Goal: Task Accomplishment & Management: Use online tool/utility

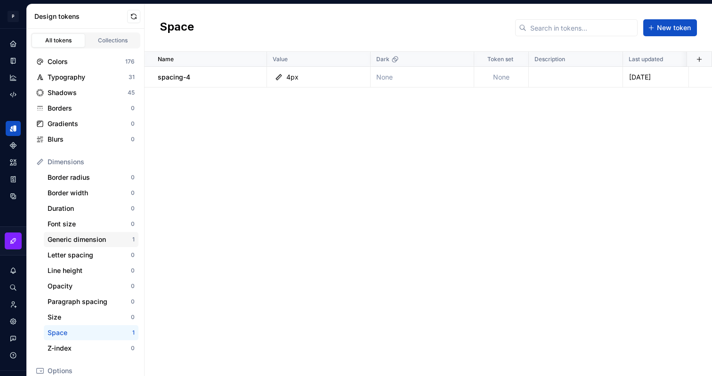
click at [108, 242] on div "Generic dimension" at bounding box center [90, 239] width 85 height 9
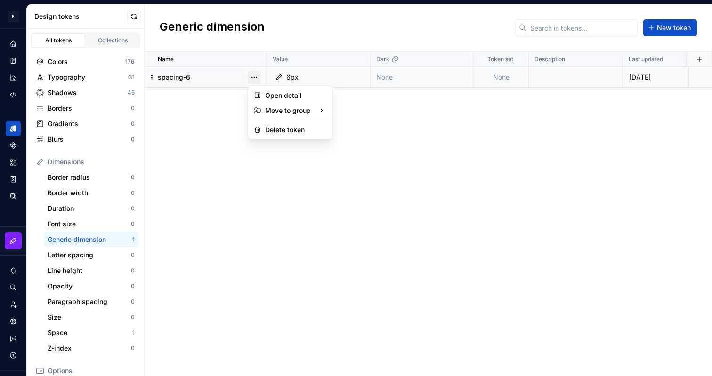
click at [251, 77] on button "button" at bounding box center [254, 77] width 13 height 13
click at [303, 130] on div "Delete token" at bounding box center [295, 129] width 61 height 9
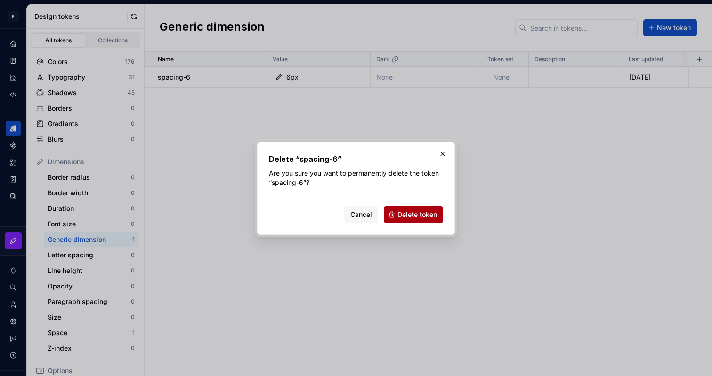
click at [424, 215] on span "Delete token" at bounding box center [417, 214] width 40 height 9
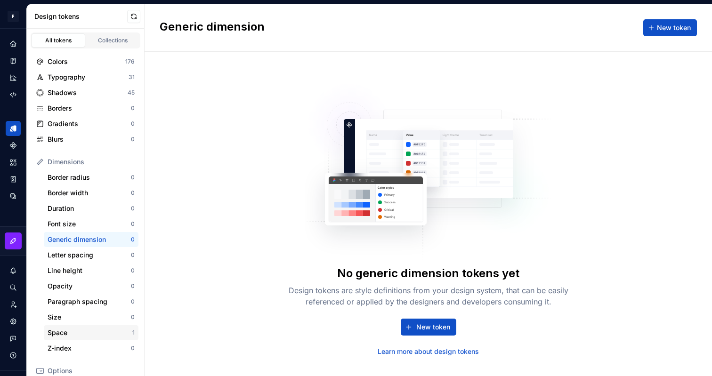
click at [98, 332] on div "Space" at bounding box center [90, 332] width 85 height 9
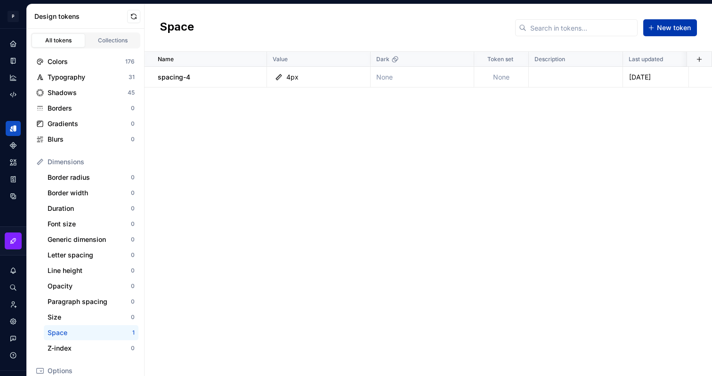
click at [673, 31] on span "New token" at bounding box center [674, 27] width 34 height 9
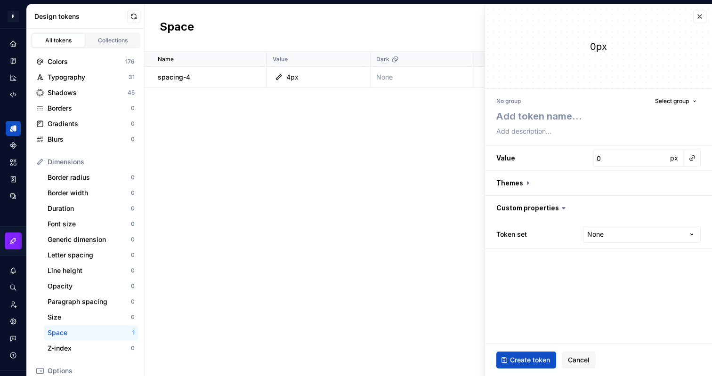
type textarea "*"
type textarea "s"
type textarea "*"
type textarea "sp"
type textarea "*"
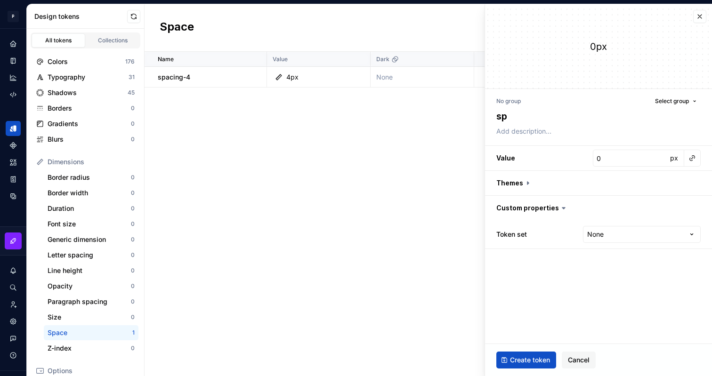
type textarea "spa"
type textarea "*"
type textarea "spac"
type textarea "*"
type textarea "spaci"
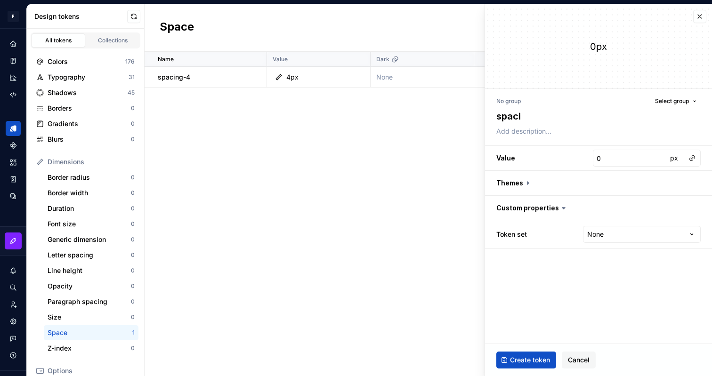
type textarea "*"
type textarea "spacin"
type textarea "*"
type textarea "spacing"
type textarea "*"
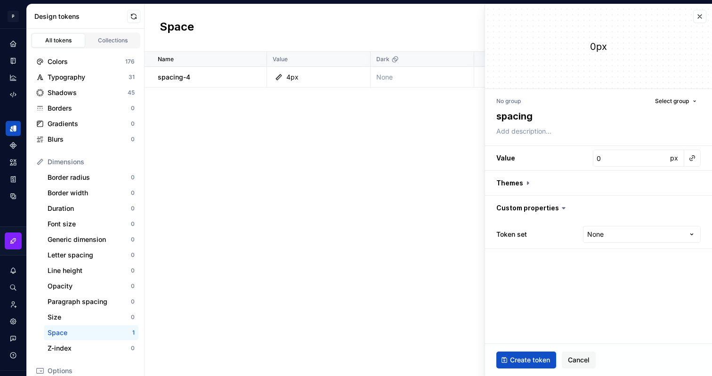
type textarea "spacing-"
type textarea "*"
type textarea "spacing-6"
click at [617, 157] on input "0" at bounding box center [630, 158] width 74 height 17
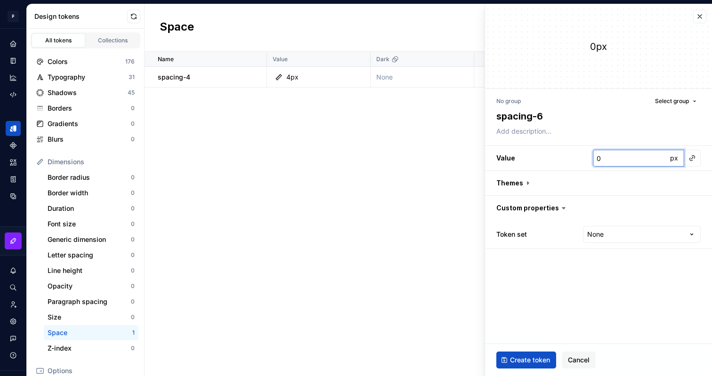
type textarea "*"
type input "6"
click at [519, 362] on span "Create token" at bounding box center [530, 360] width 40 height 9
type textarea "*"
type input "0"
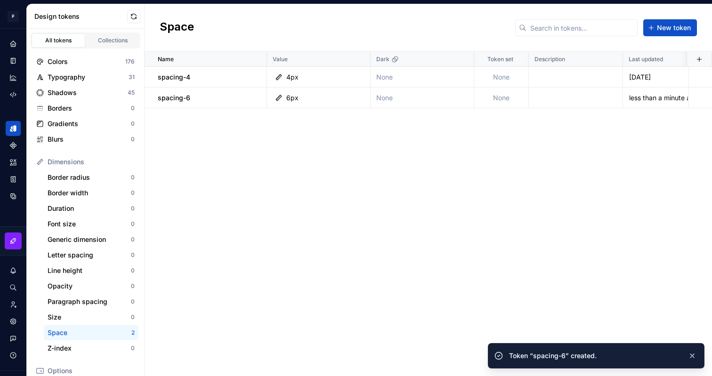
click at [698, 20] on div "Space New token" at bounding box center [428, 28] width 567 height 48
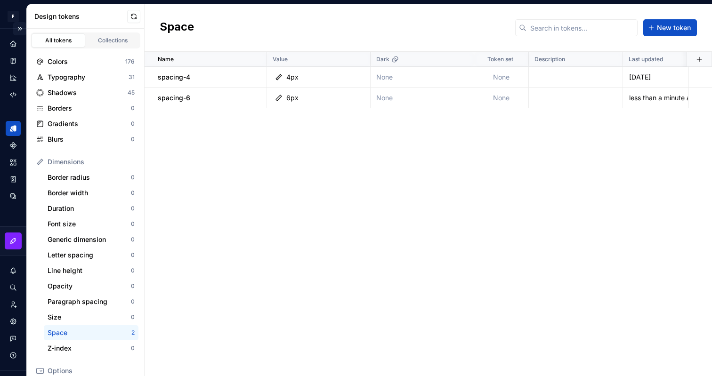
click at [20, 30] on button "Expand sidebar" at bounding box center [19, 28] width 13 height 13
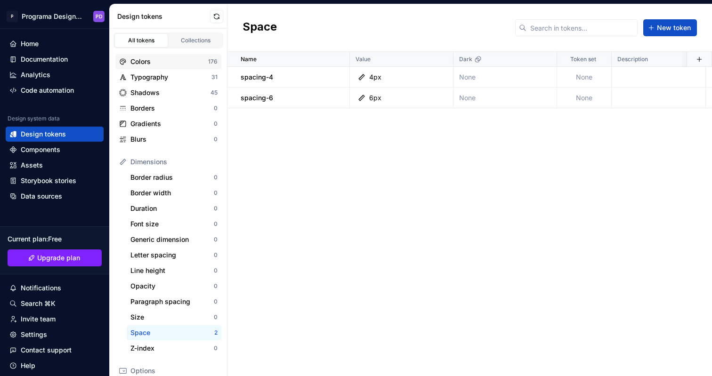
click at [184, 62] on div "Colors" at bounding box center [169, 61] width 78 height 9
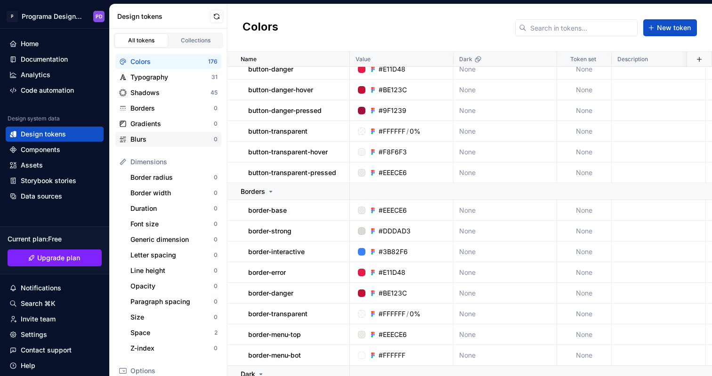
scroll to position [903, 0]
click at [186, 91] on div "Shadows" at bounding box center [170, 92] width 80 height 9
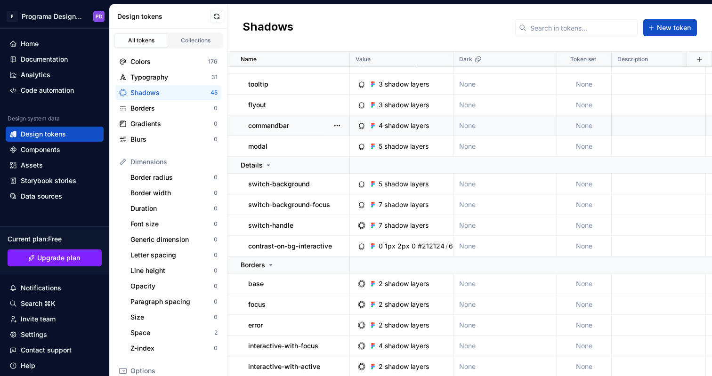
scroll to position [60, 0]
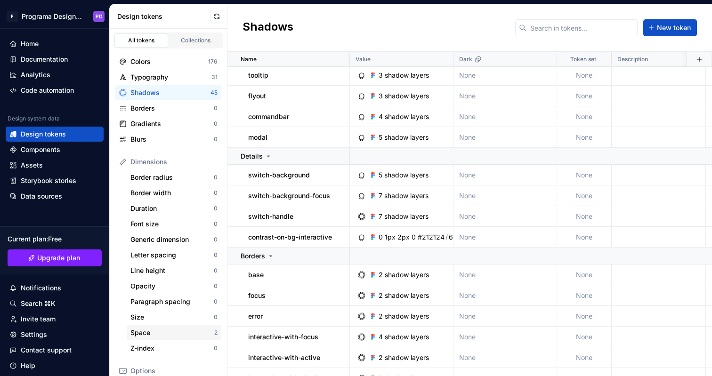
click at [162, 331] on div "Space" at bounding box center [172, 332] width 84 height 9
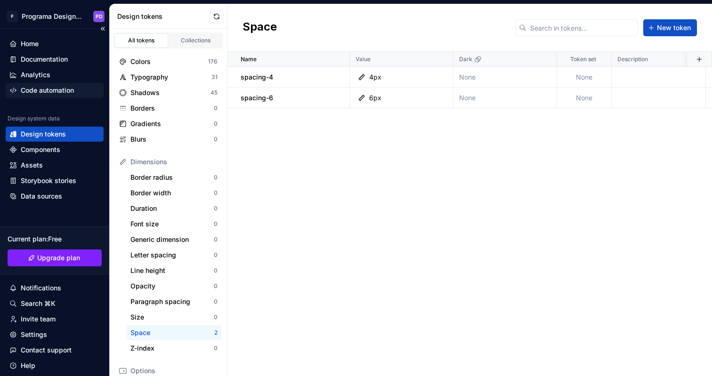
click at [67, 94] on div "Code automation" at bounding box center [47, 90] width 53 height 9
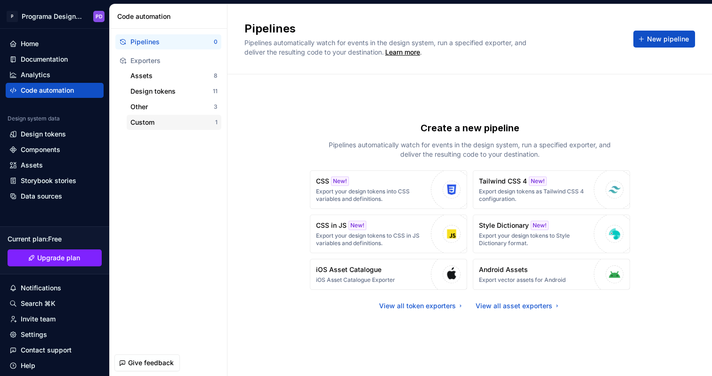
click at [163, 120] on div "Custom" at bounding box center [172, 122] width 85 height 9
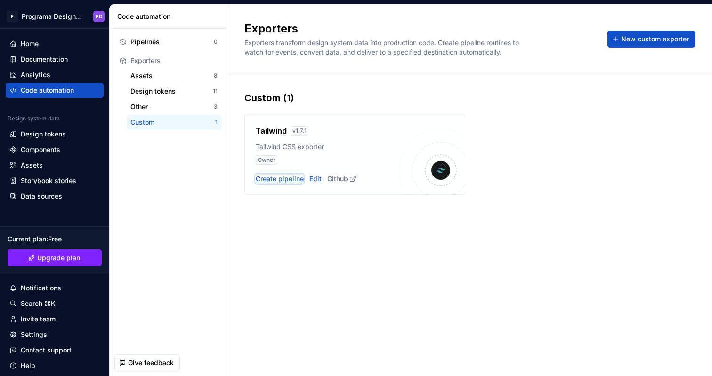
click at [298, 181] on div "Create pipeline" at bounding box center [280, 178] width 48 height 9
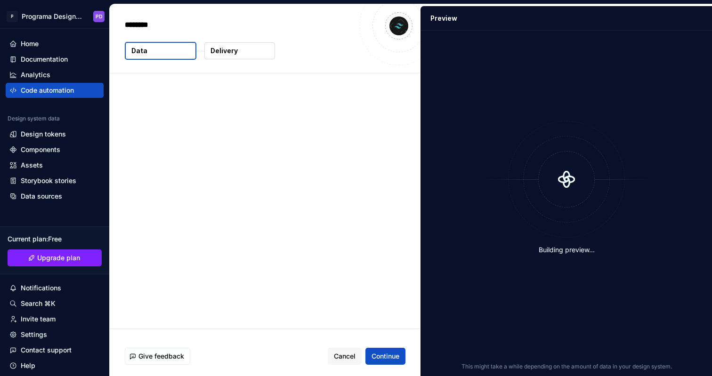
type textarea "*"
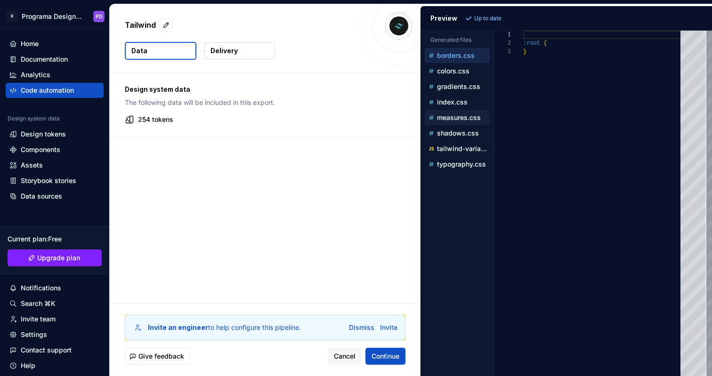
click at [463, 119] on p "measures.css" at bounding box center [459, 118] width 44 height 8
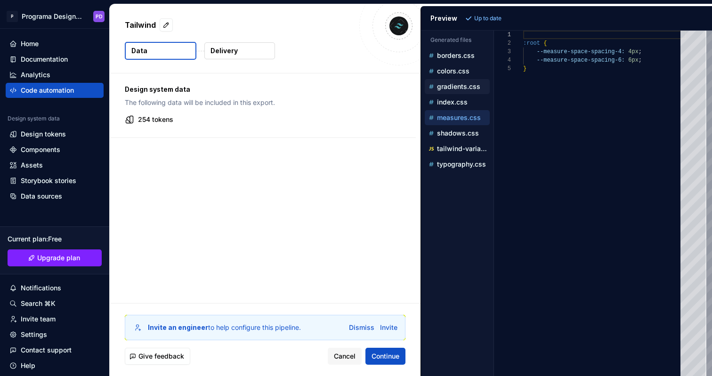
click at [458, 90] on div "gradients.css" at bounding box center [458, 86] width 63 height 9
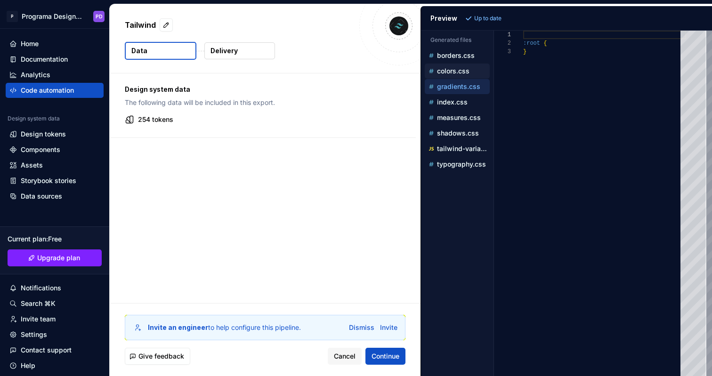
click at [451, 73] on p "colors.css" at bounding box center [453, 71] width 32 height 8
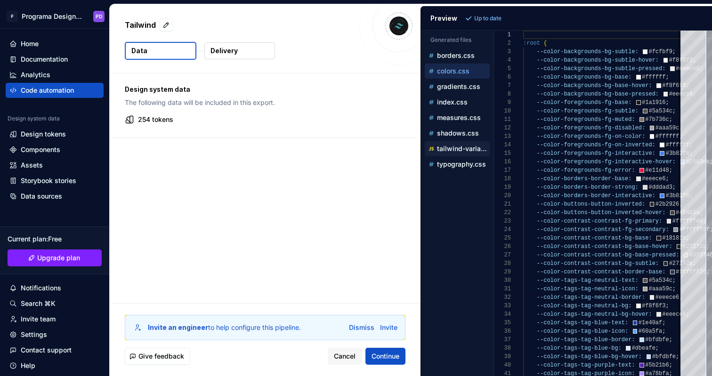
click at [461, 148] on p "tailwind-variables.js" at bounding box center [463, 149] width 53 height 8
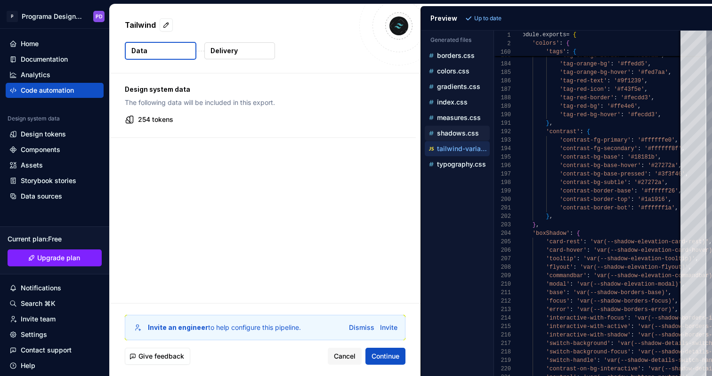
click at [452, 134] on p "shadows.css" at bounding box center [458, 133] width 42 height 8
type textarea "**********"
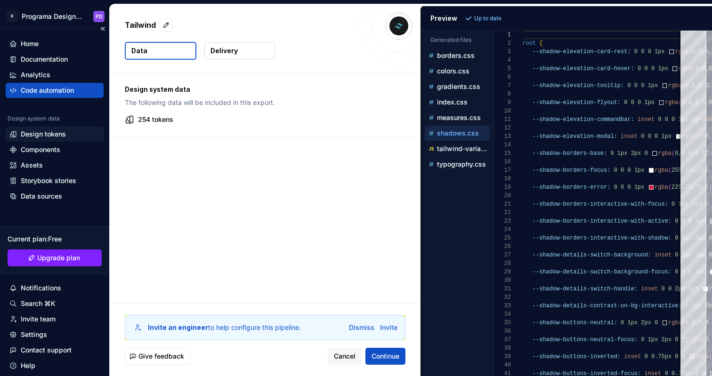
click at [51, 131] on div "Design tokens" at bounding box center [43, 133] width 45 height 9
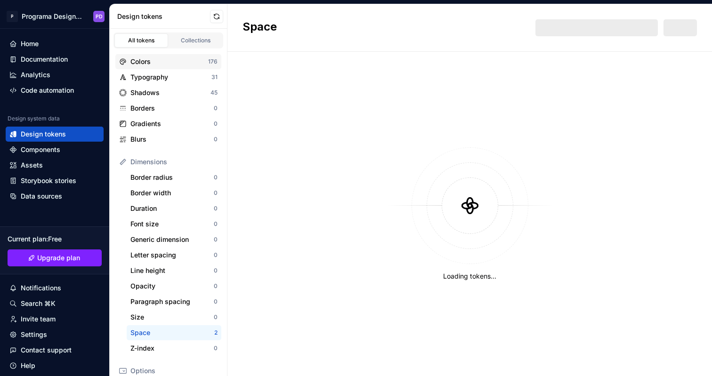
click at [144, 60] on div "Colors" at bounding box center [169, 61] width 78 height 9
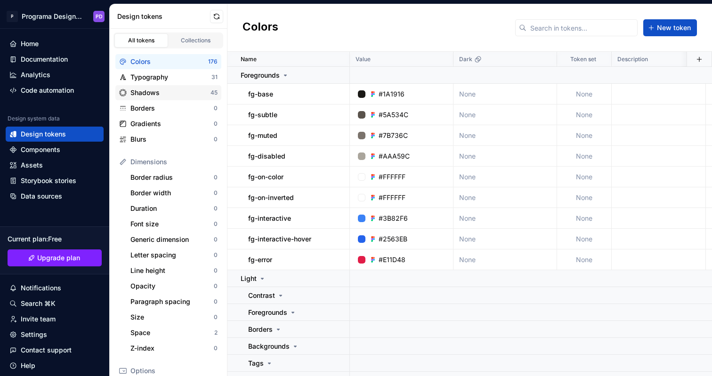
click at [178, 92] on div "Shadows" at bounding box center [170, 92] width 80 height 9
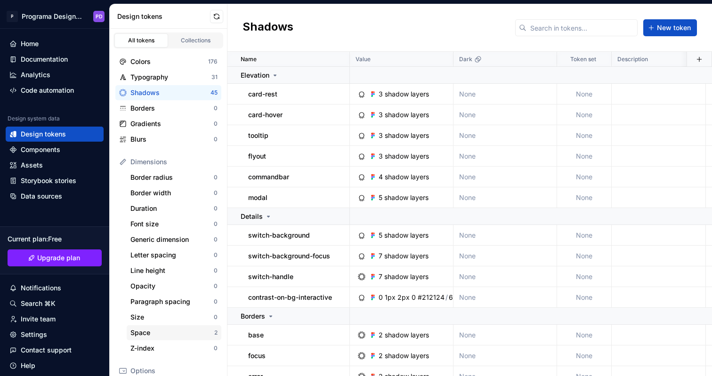
click at [162, 332] on div "Space" at bounding box center [172, 332] width 84 height 9
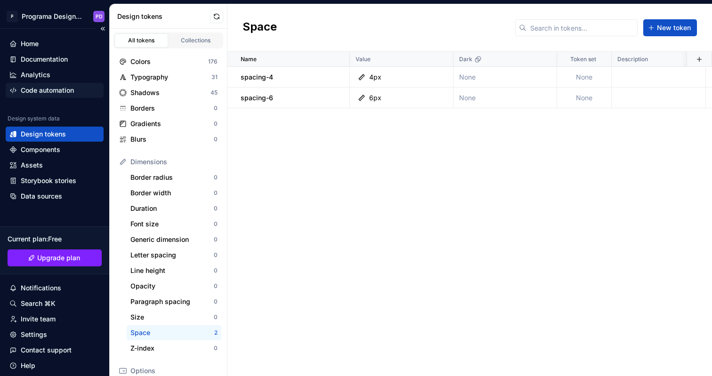
click at [64, 92] on div "Code automation" at bounding box center [47, 90] width 53 height 9
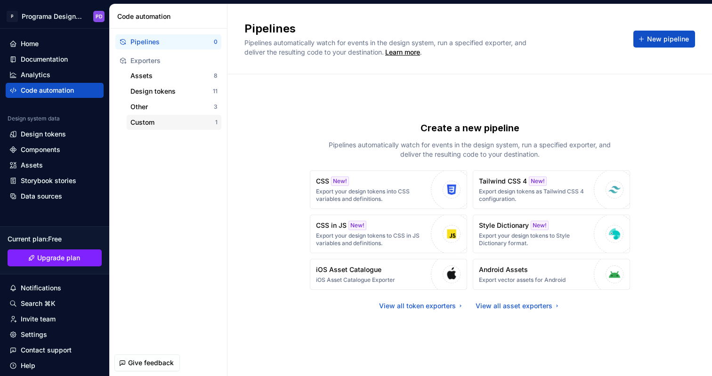
click at [174, 125] on div "Custom" at bounding box center [172, 122] width 85 height 9
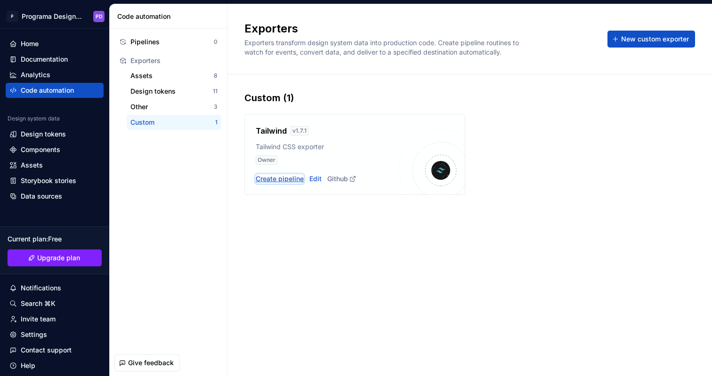
click at [283, 180] on div "Create pipeline" at bounding box center [280, 178] width 48 height 9
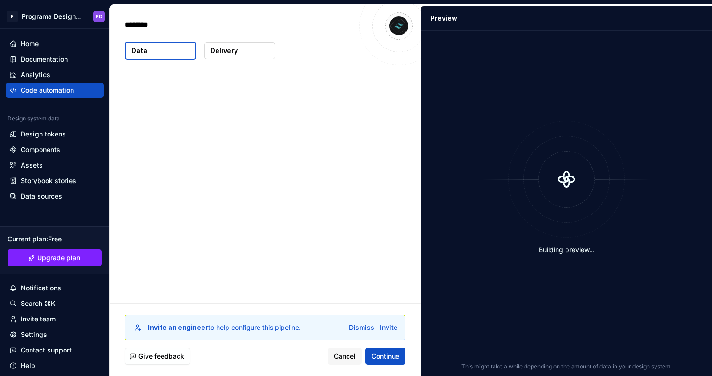
type textarea "*"
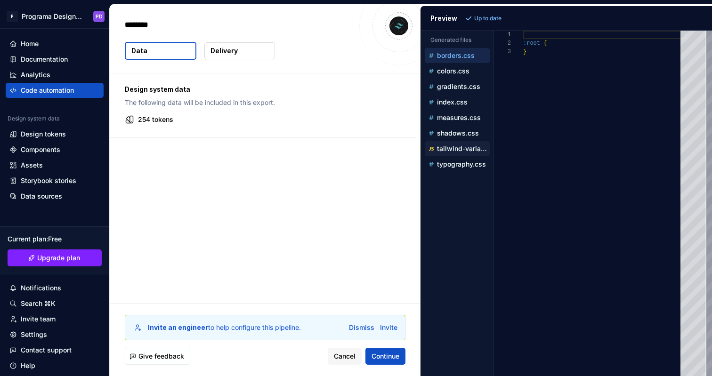
click at [468, 148] on p "tailwind-variables.js" at bounding box center [463, 149] width 53 height 8
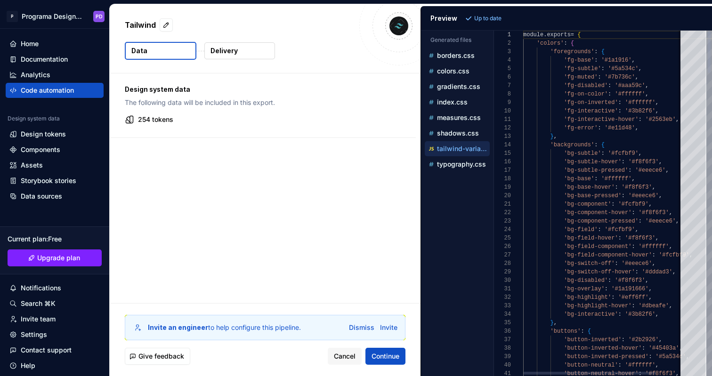
scroll to position [85, 0]
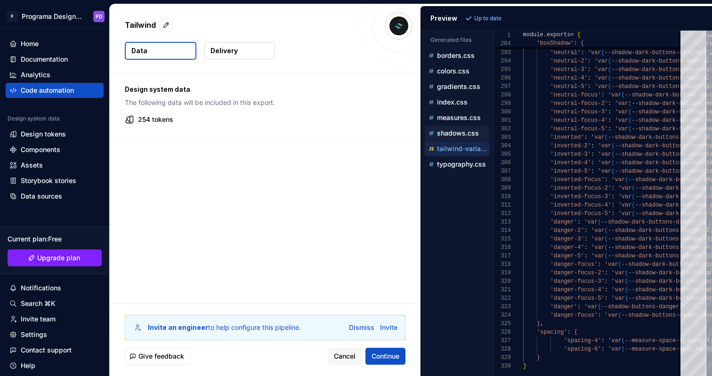
click at [453, 134] on p "shadows.css" at bounding box center [458, 133] width 42 height 8
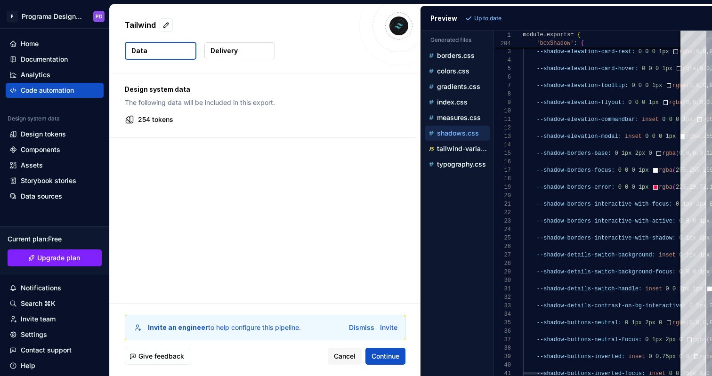
scroll to position [68, 0]
click at [449, 117] on p "measures.css" at bounding box center [459, 118] width 44 height 8
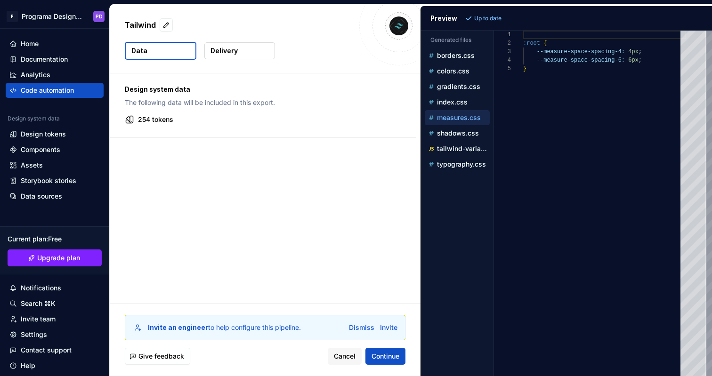
scroll to position [34, 0]
click at [455, 52] on p "borders.css" at bounding box center [456, 56] width 38 height 8
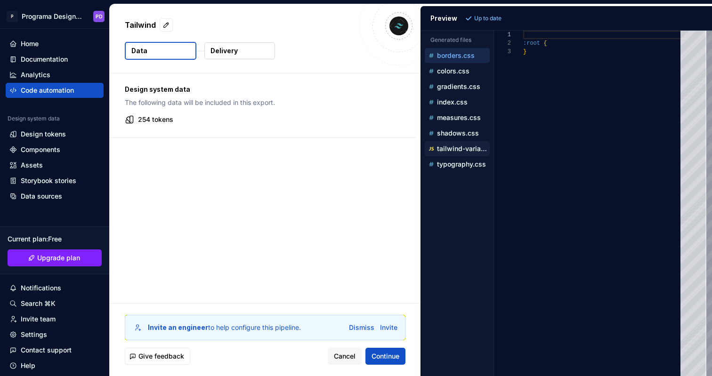
click at [464, 148] on p "tailwind-variables.js" at bounding box center [463, 149] width 53 height 8
type textarea "**********"
